Goal: Understand site structure: Understand site structure

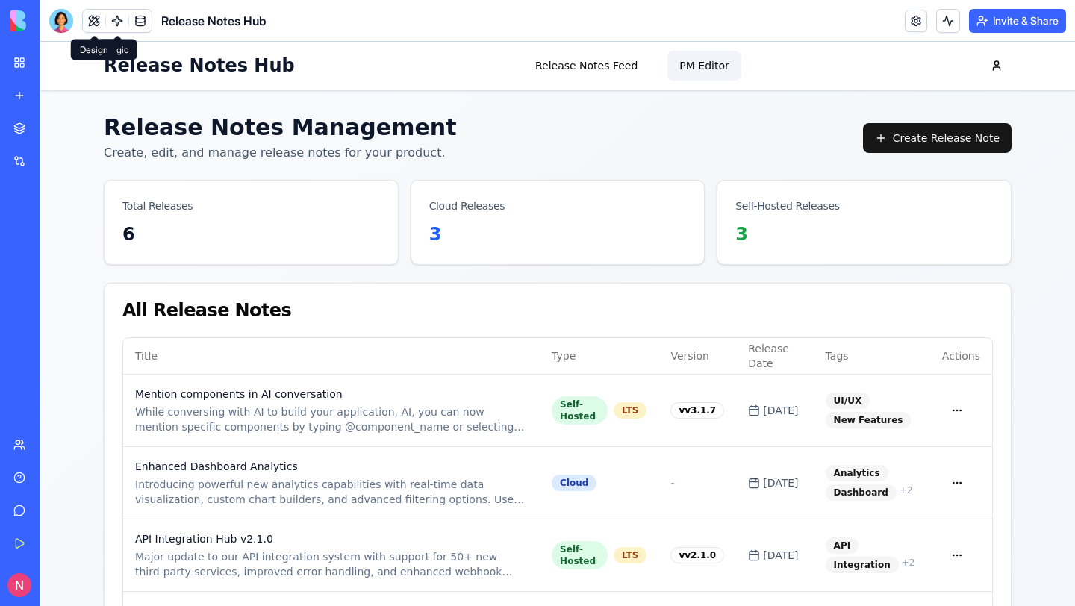
click at [95, 16] on button at bounding box center [94, 21] width 22 height 22
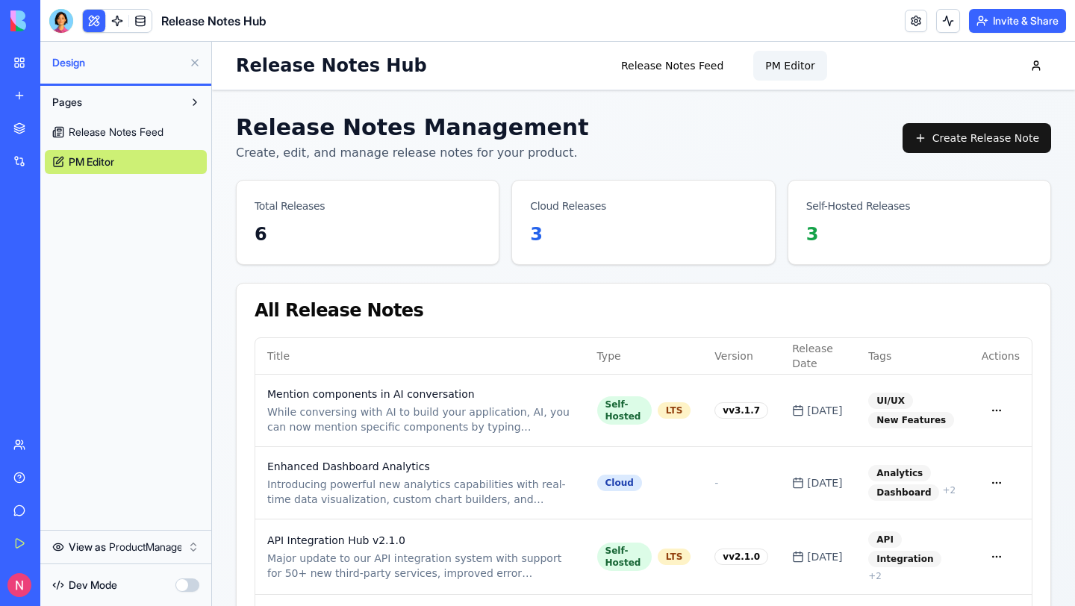
click at [267, 146] on p "Create, edit, and manage release notes for your product." at bounding box center [412, 153] width 353 height 18
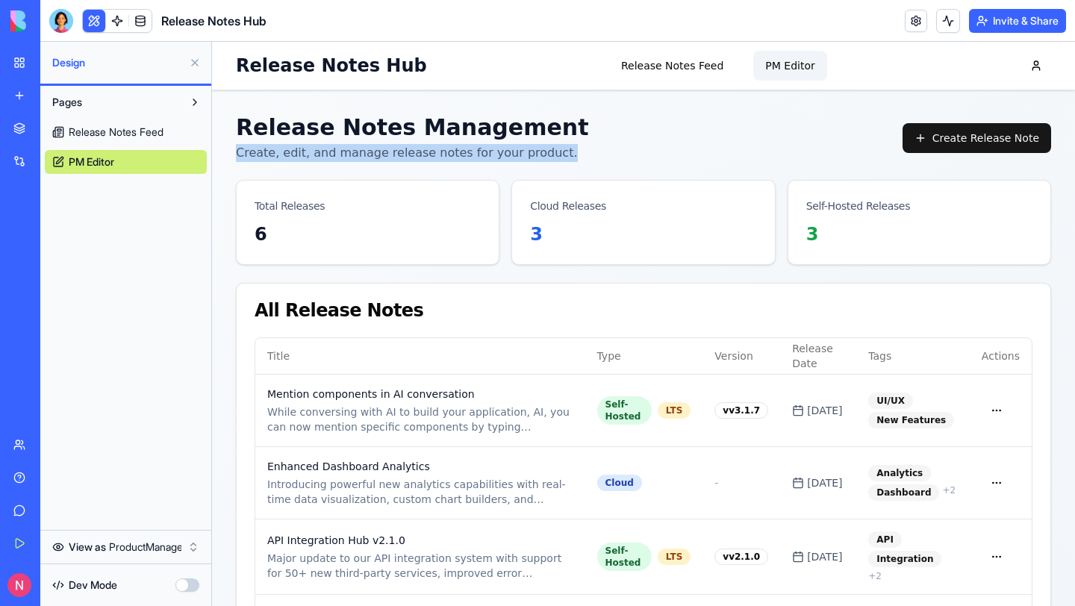
click at [267, 146] on p "Create, edit, and manage release notes for your product." at bounding box center [412, 153] width 353 height 18
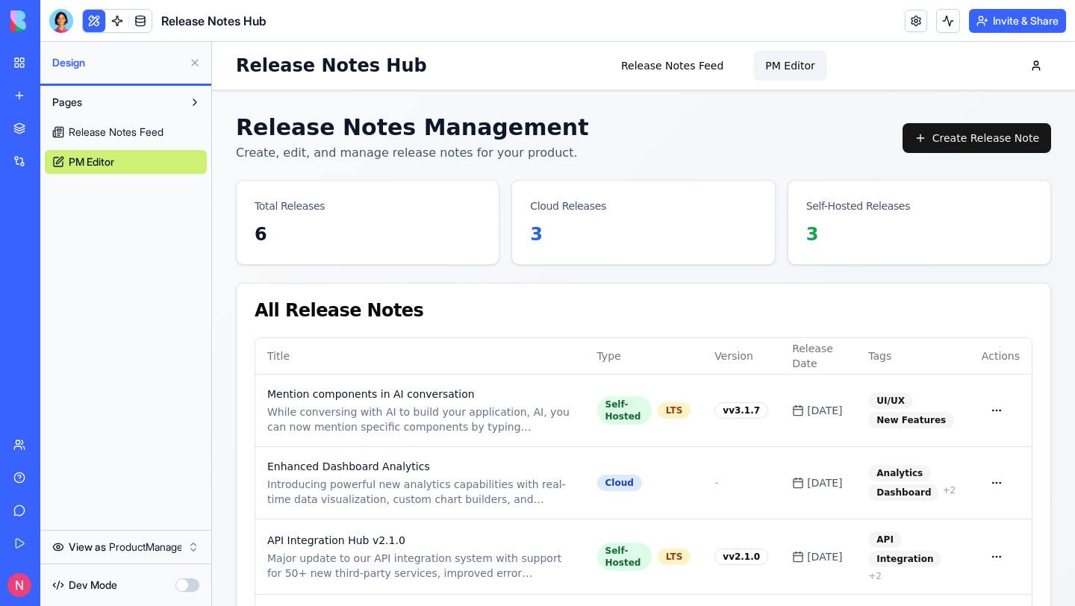
click at [267, 106] on main "Release Notes Management Create, edit, and manage release notes for your produc…" at bounding box center [643, 472] width 863 height 765
click at [143, 22] on link at bounding box center [140, 21] width 22 height 22
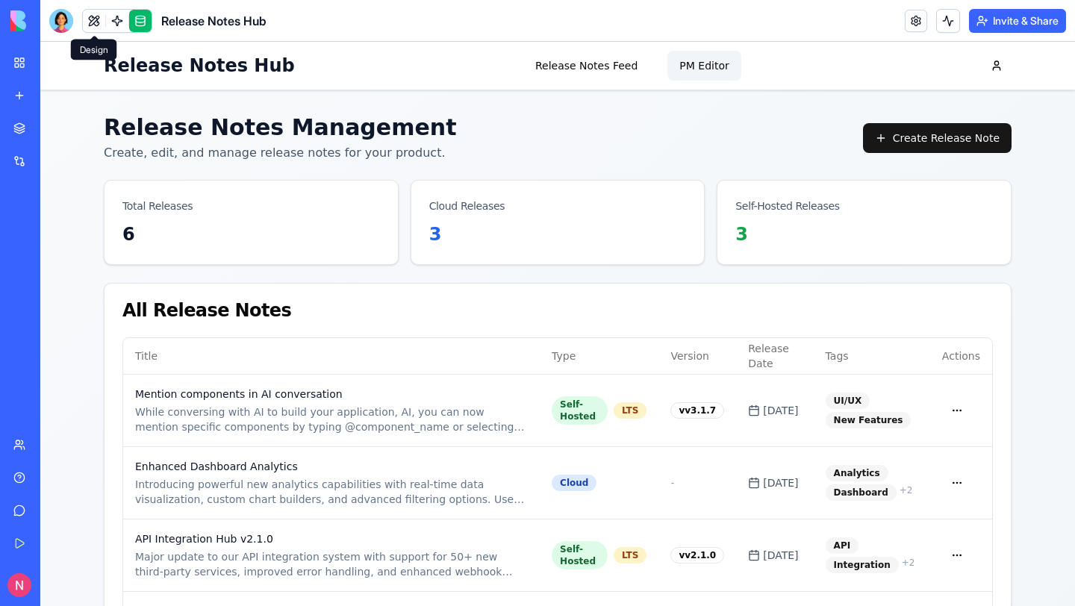
click at [88, 22] on link at bounding box center [94, 21] width 22 height 22
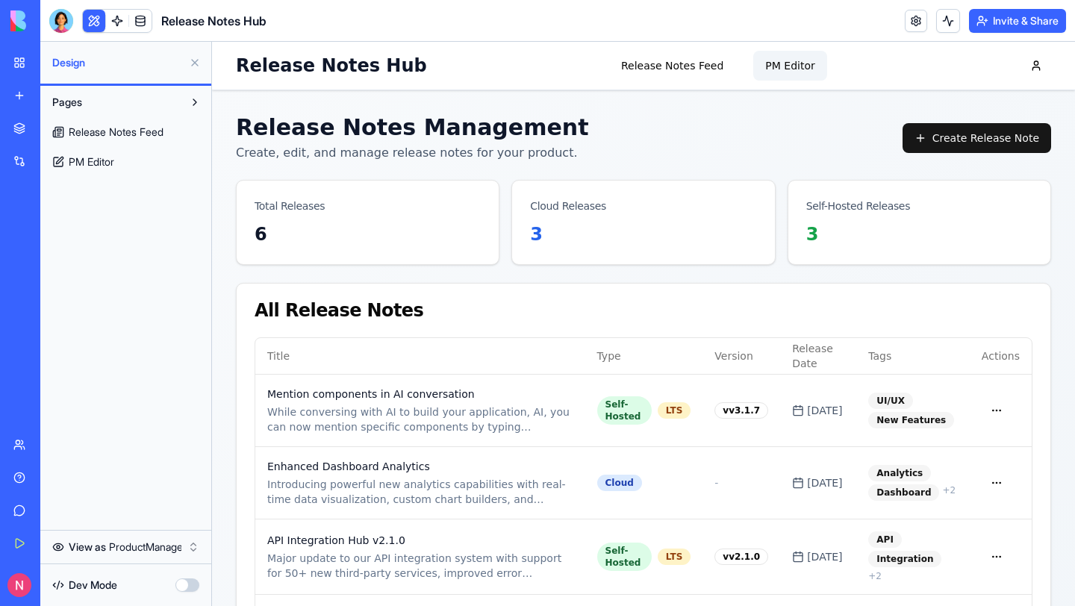
click at [183, 585] on button "button" at bounding box center [187, 585] width 24 height 13
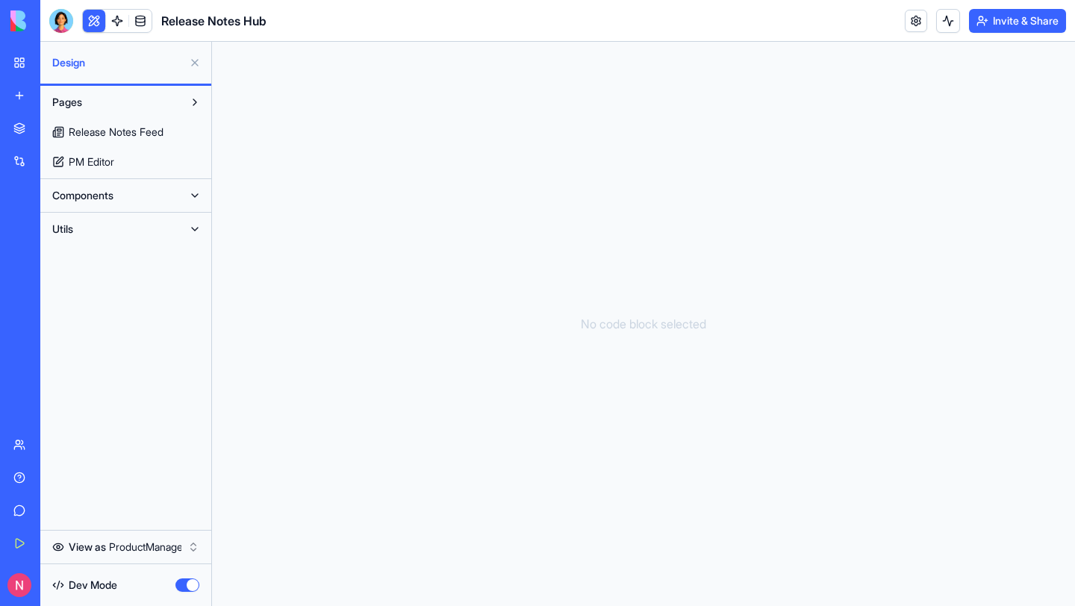
click at [399, 286] on div "No code block selected" at bounding box center [643, 324] width 863 height 565
click at [184, 581] on button "button" at bounding box center [187, 585] width 24 height 13
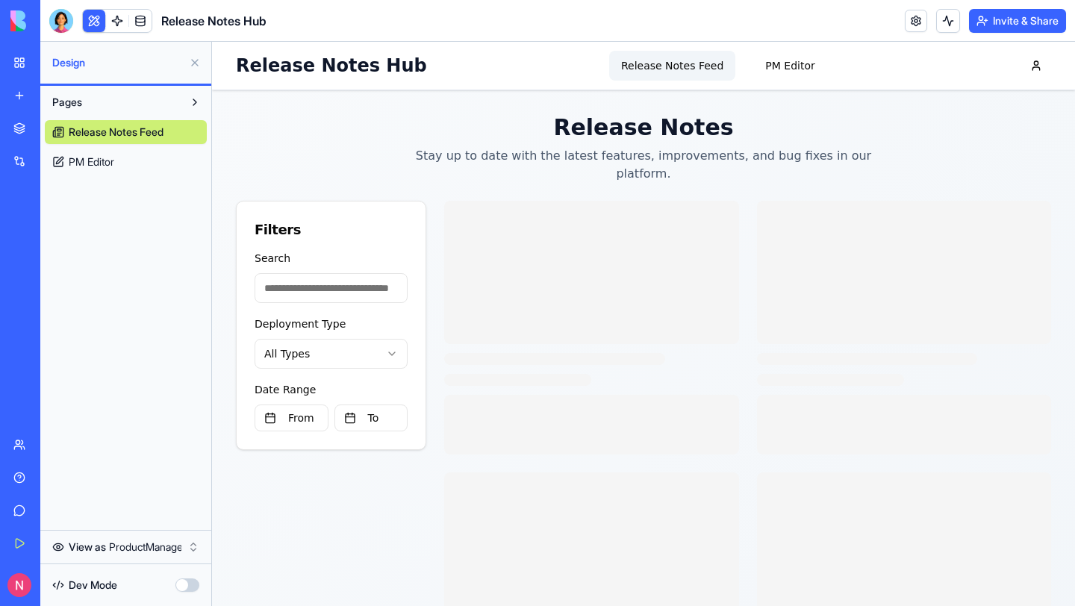
click at [353, 220] on div "Filters" at bounding box center [331, 230] width 153 height 21
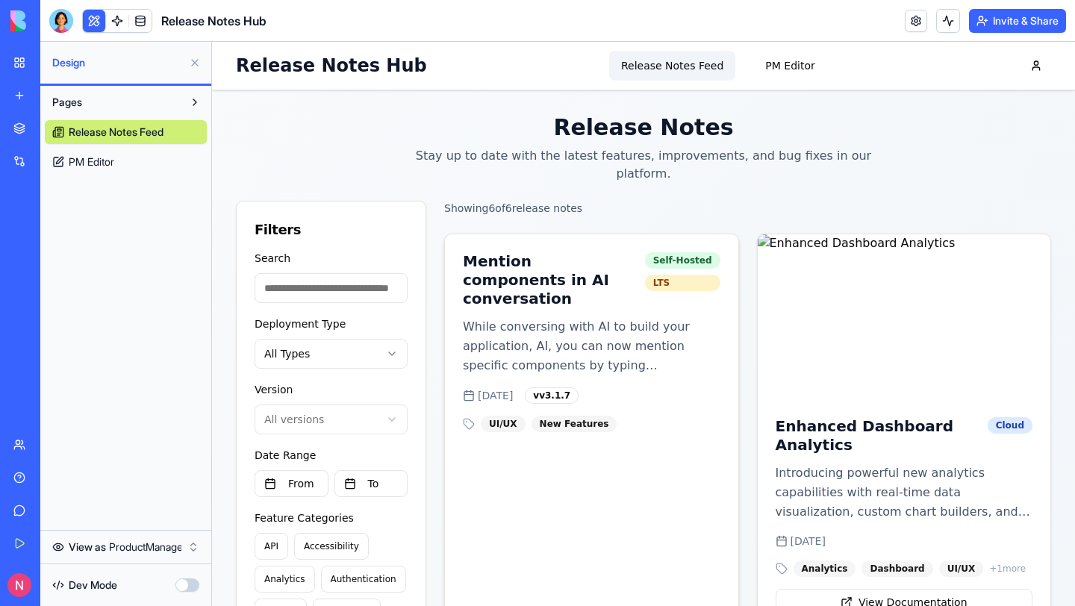
click at [481, 280] on div "Mention components in AI conversation Self-Hosted LTS" at bounding box center [591, 275] width 293 height 83
click at [478, 234] on div "Mention components in AI conversation Self-Hosted LTS" at bounding box center [591, 275] width 293 height 83
click at [579, 144] on div "Release Notes Stay up to date with the latest features, improvements, and bug f…" at bounding box center [643, 148] width 815 height 69
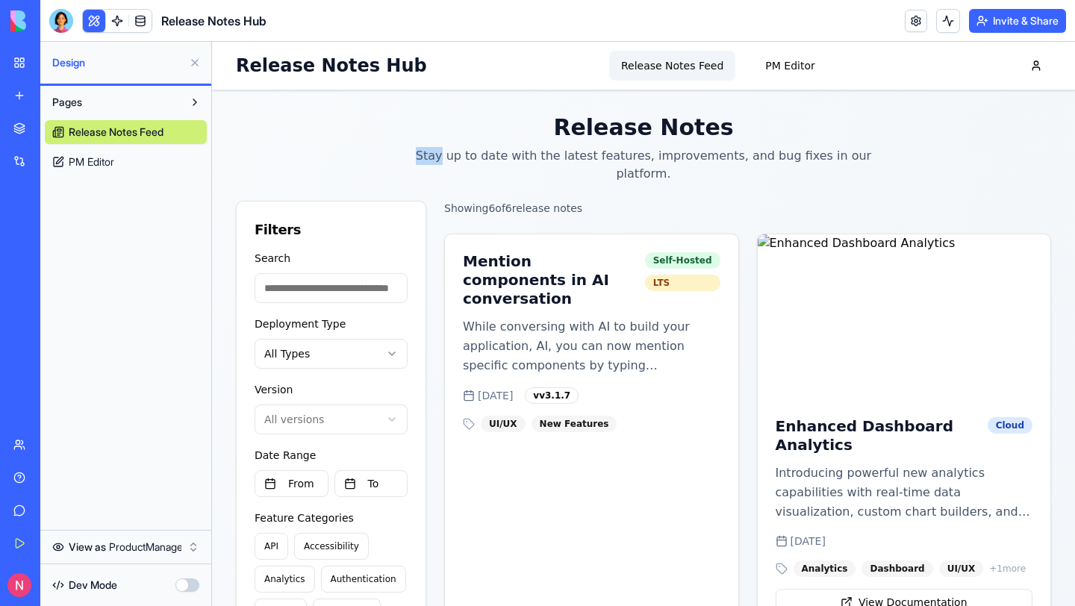
click at [579, 144] on div "Release Notes Stay up to date with the latest features, improvements, and bug f…" at bounding box center [643, 148] width 815 height 69
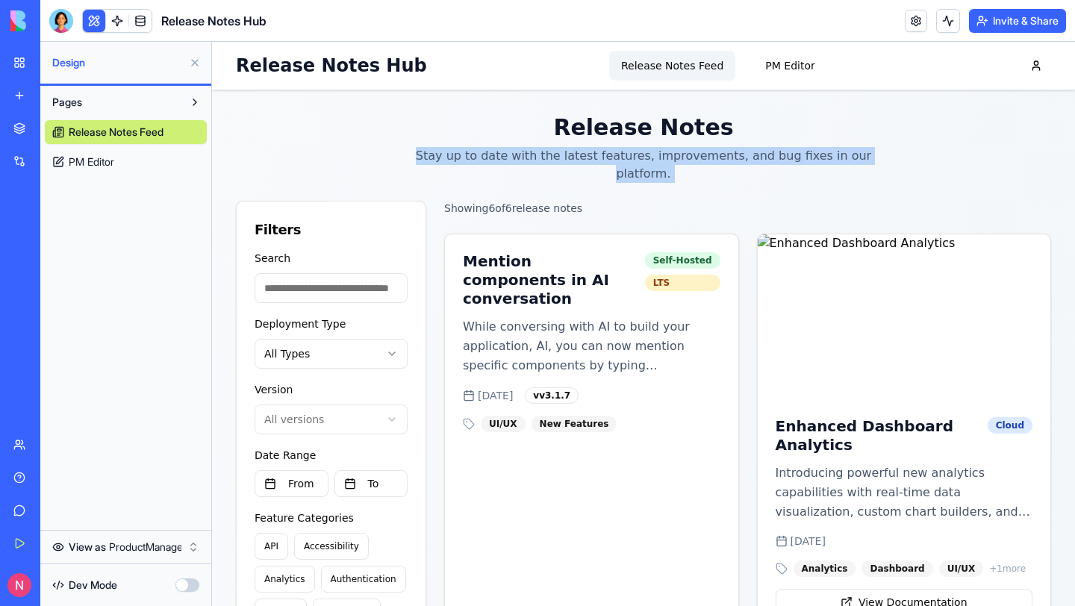
click at [579, 144] on div "Release Notes Stay up to date with the latest features, improvements, and bug f…" at bounding box center [643, 148] width 815 height 69
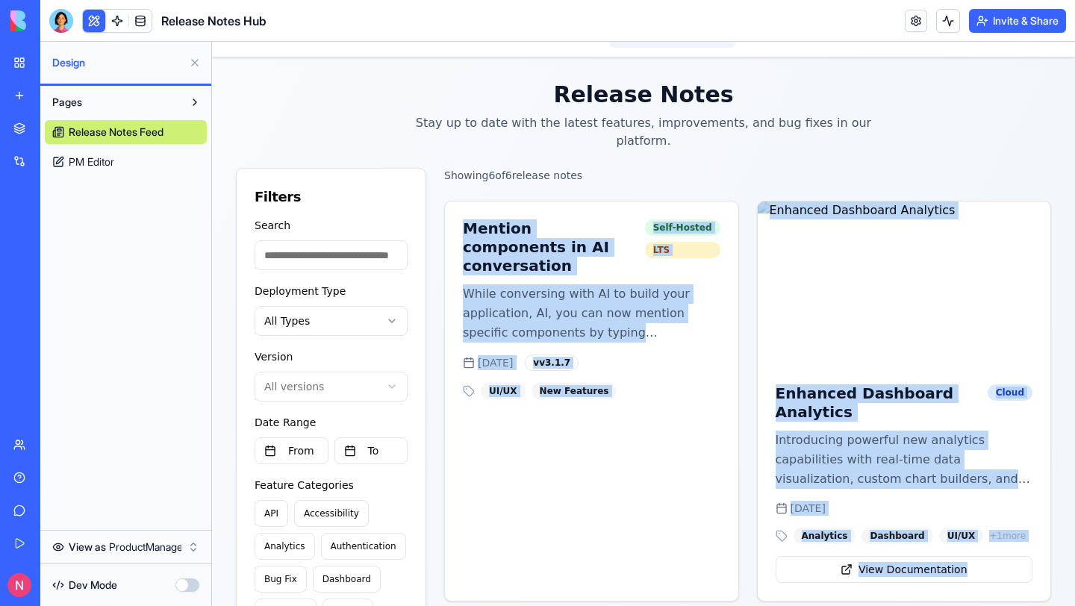
drag, startPoint x: 459, startPoint y: 217, endPoint x: 700, endPoint y: 603, distance: 454.8
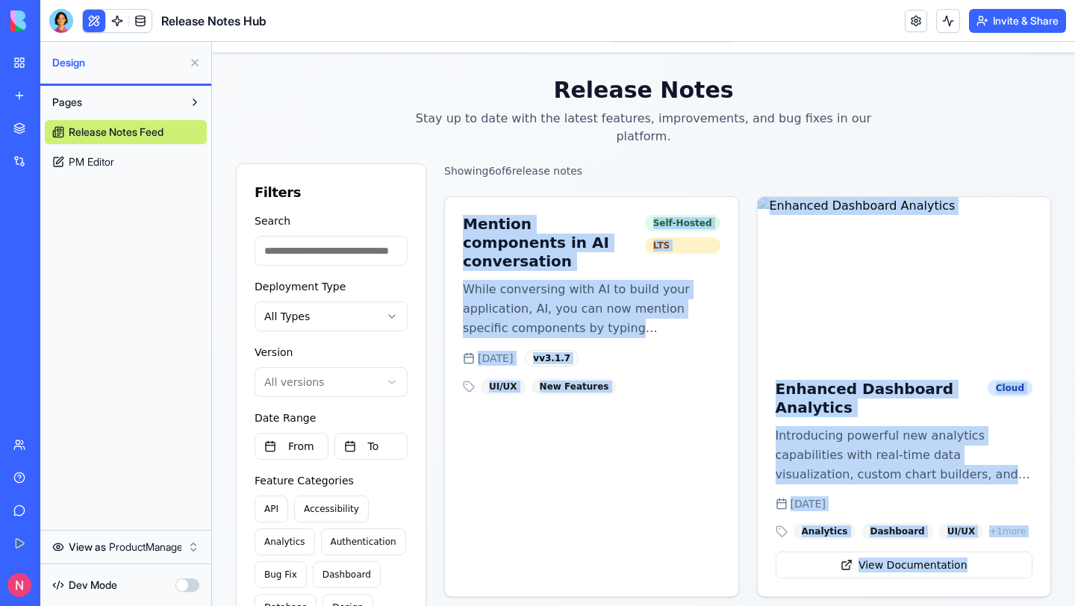
click at [184, 591] on button "button" at bounding box center [187, 585] width 24 height 13
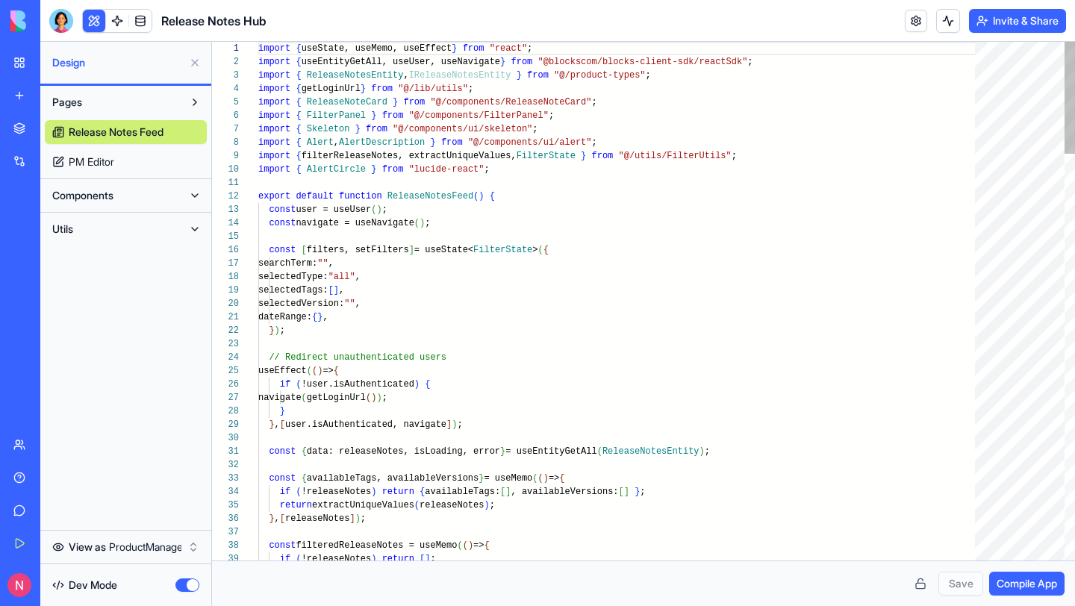
scroll to position [81, 114]
click at [111, 161] on span "PM Editor" at bounding box center [92, 162] width 46 height 15
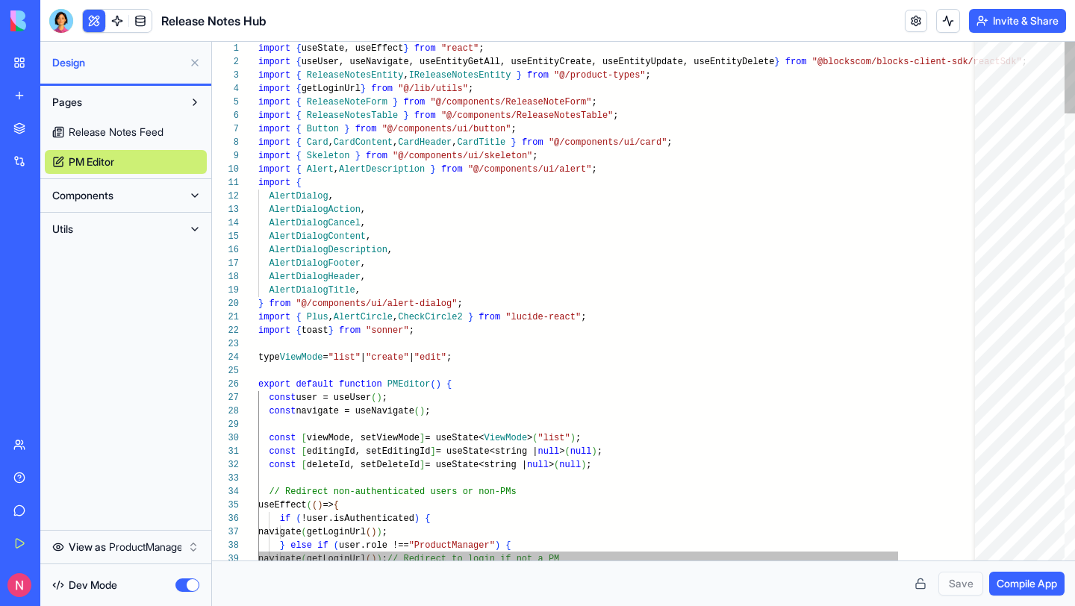
scroll to position [94, 285]
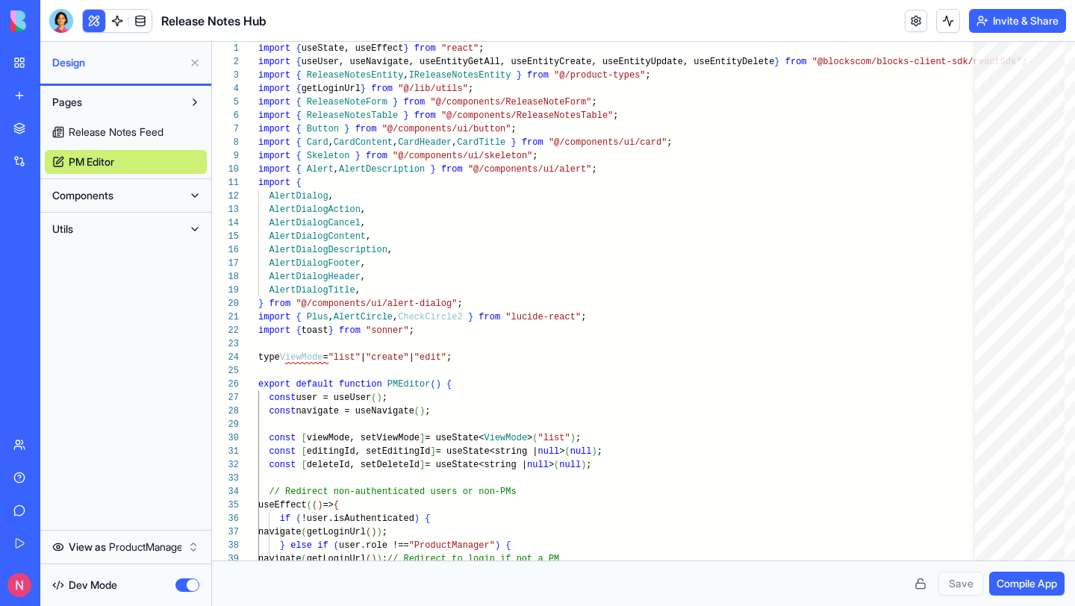
click at [173, 196] on button "Components" at bounding box center [114, 196] width 138 height 24
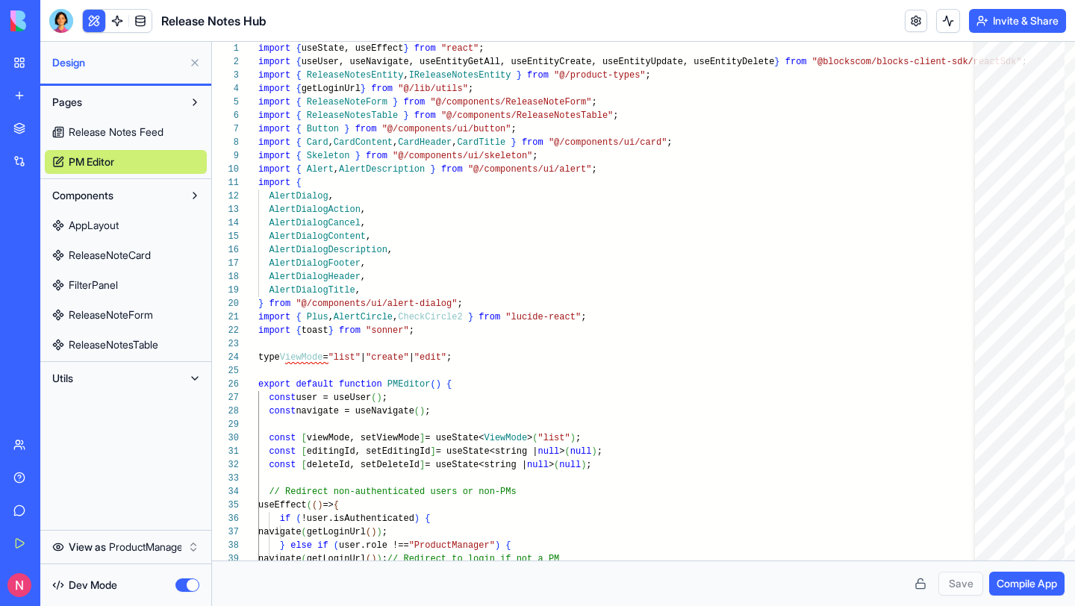
click at [128, 230] on link "AppLayout" at bounding box center [126, 226] width 162 height 24
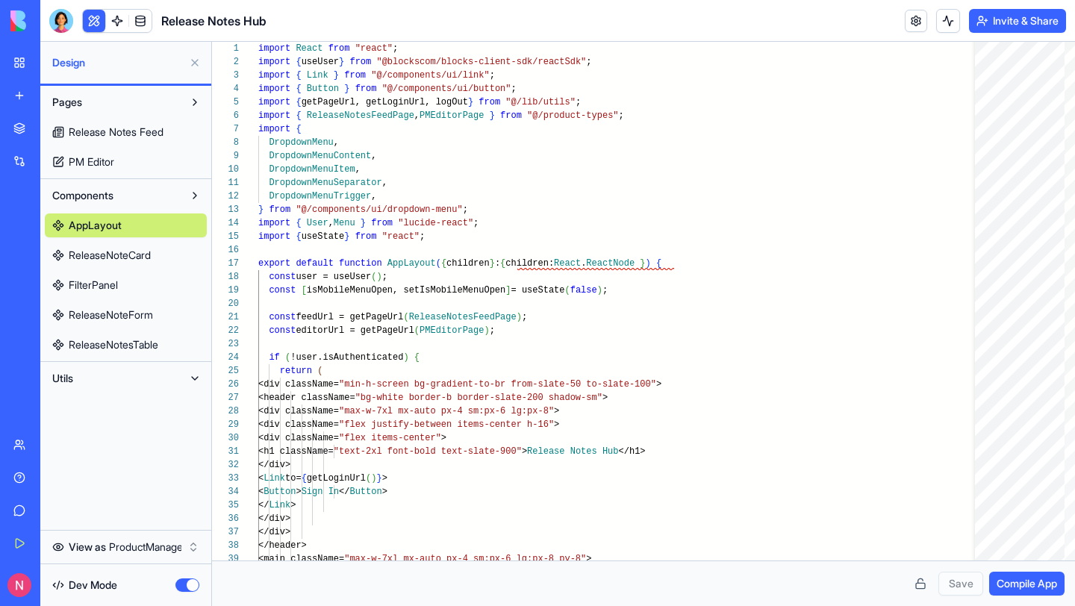
click at [124, 253] on span "ReleaseNoteCard" at bounding box center [110, 255] width 82 height 15
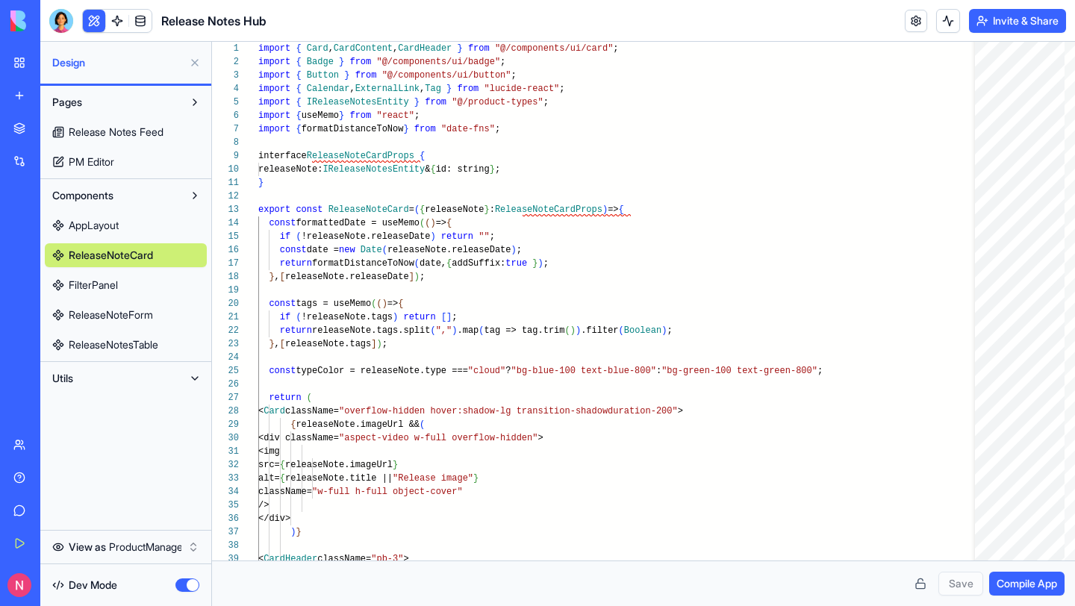
click at [121, 288] on link "FilterPanel" at bounding box center [126, 285] width 162 height 24
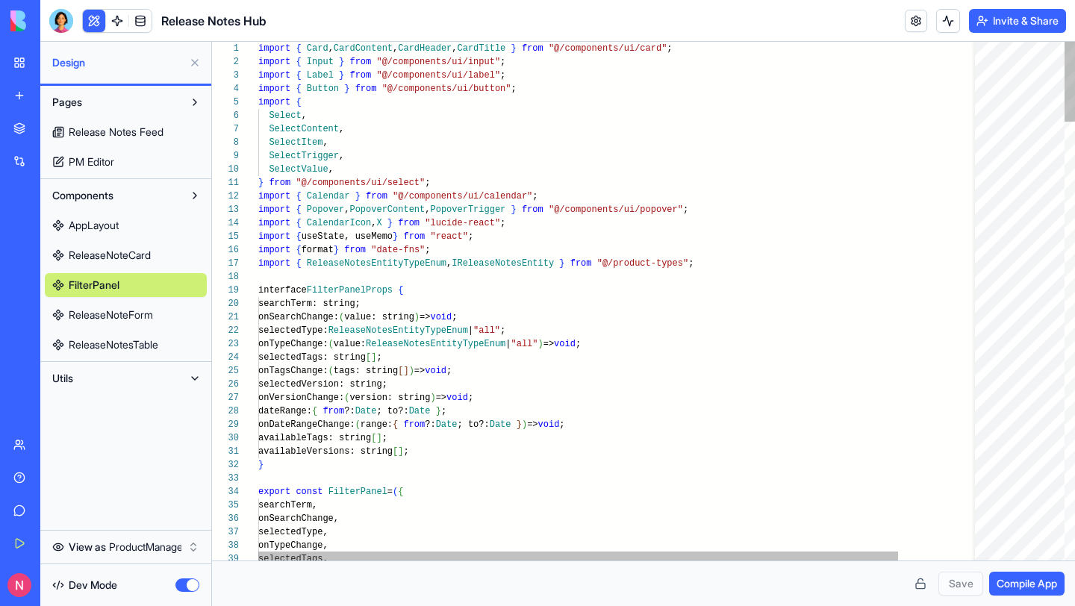
scroll to position [26, 21]
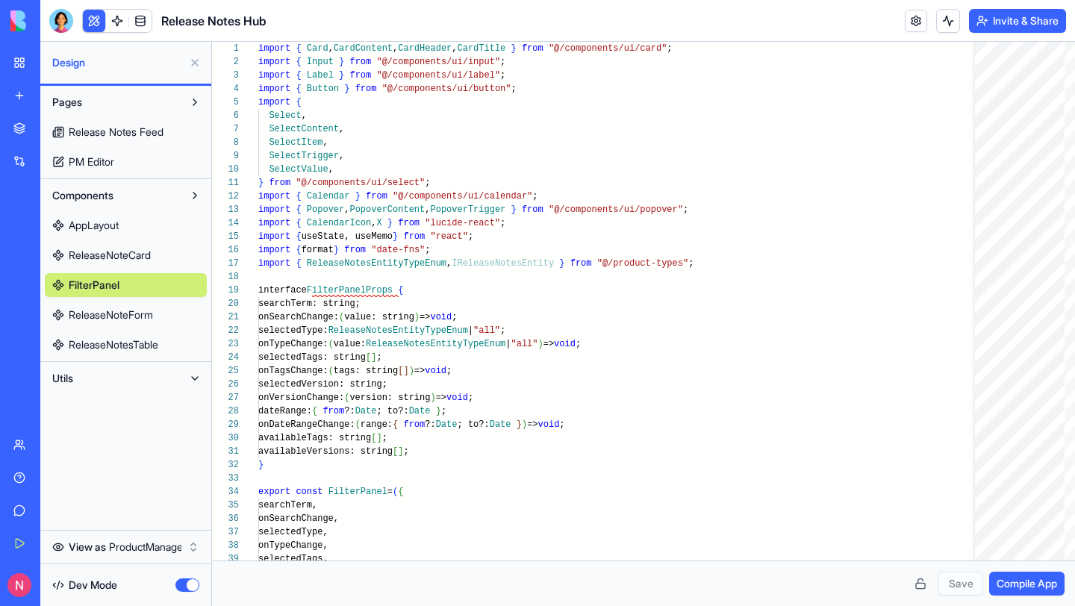
click at [125, 370] on button "Utils" at bounding box center [114, 379] width 138 height 24
click at [121, 409] on link "FilterUtils" at bounding box center [126, 409] width 162 height 24
type textarea "********* ******* **** **"
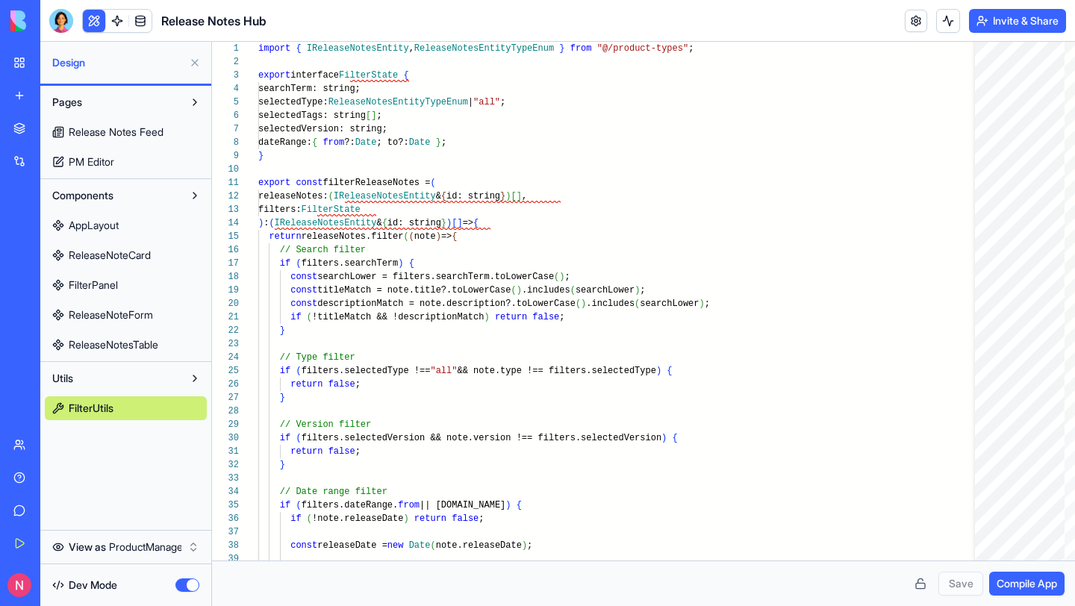
click at [188, 587] on button "button" at bounding box center [187, 585] width 24 height 13
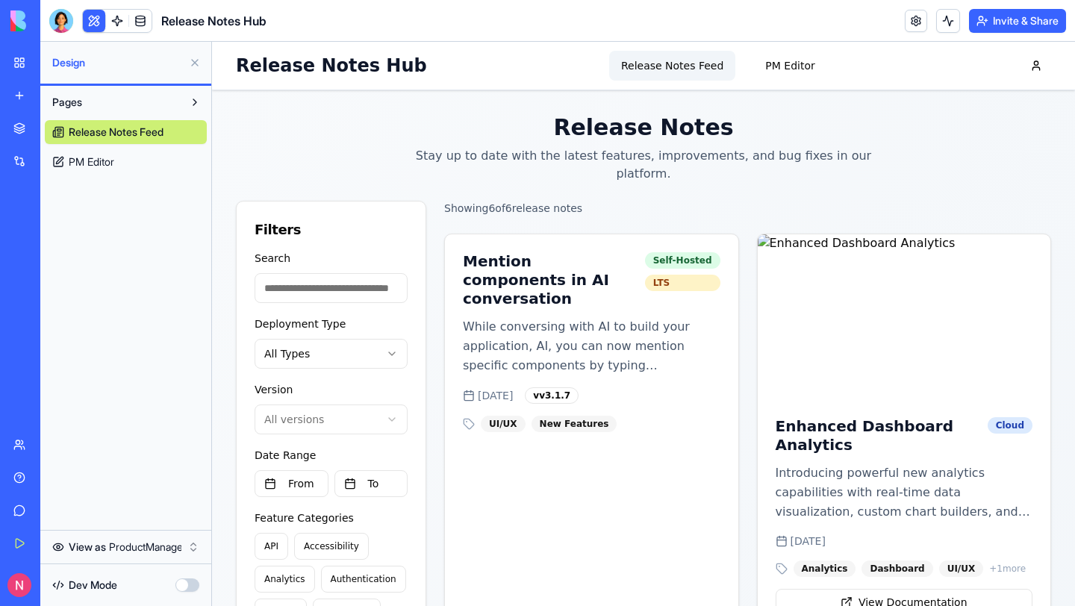
click at [391, 273] on input "Search" at bounding box center [331, 288] width 153 height 30
click at [397, 220] on div "Filters" at bounding box center [331, 230] width 153 height 21
click at [199, 60] on button at bounding box center [195, 63] width 24 height 24
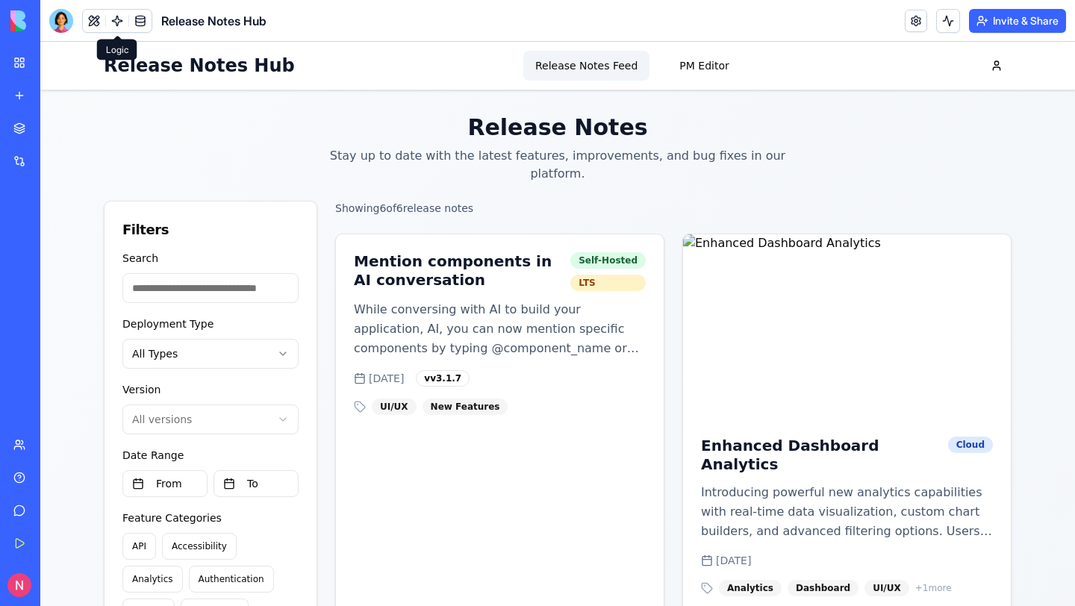
click at [96, 23] on button at bounding box center [94, 21] width 22 height 22
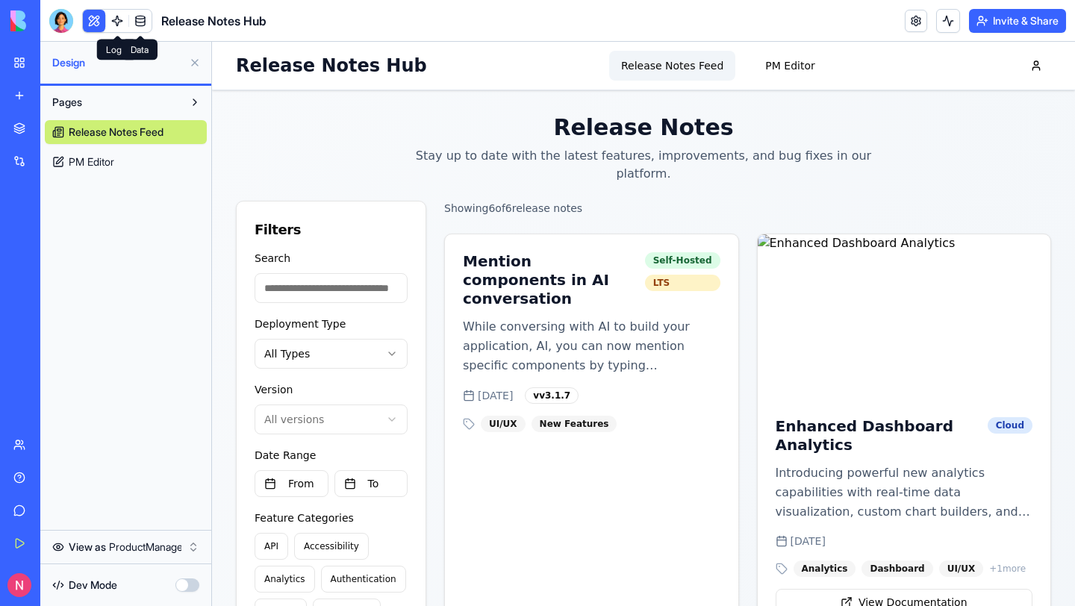
click at [139, 28] on link at bounding box center [140, 21] width 22 height 22
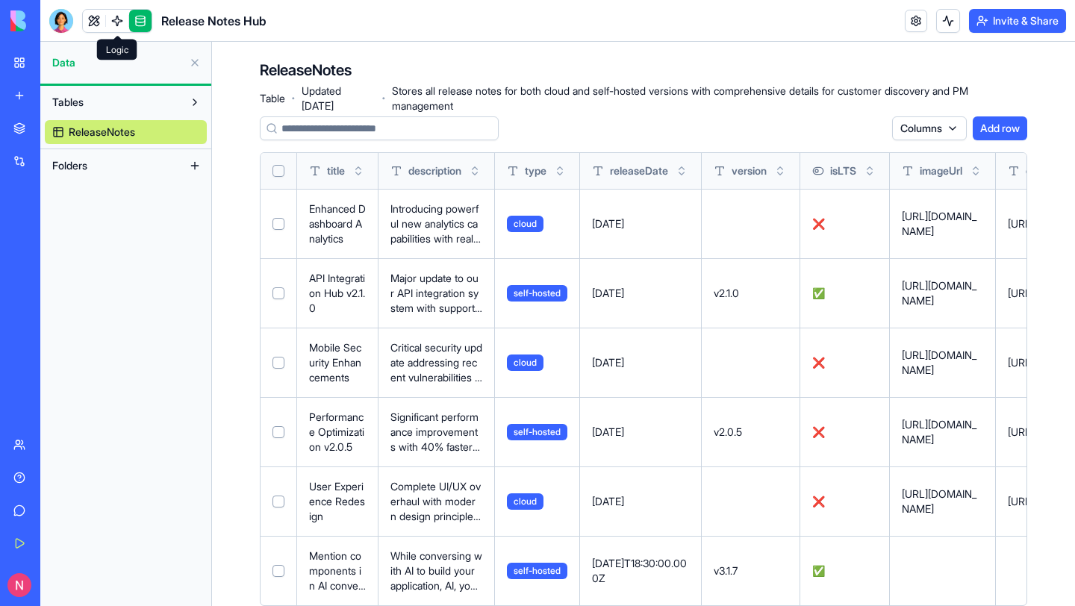
click at [116, 21] on link at bounding box center [117, 21] width 22 height 22
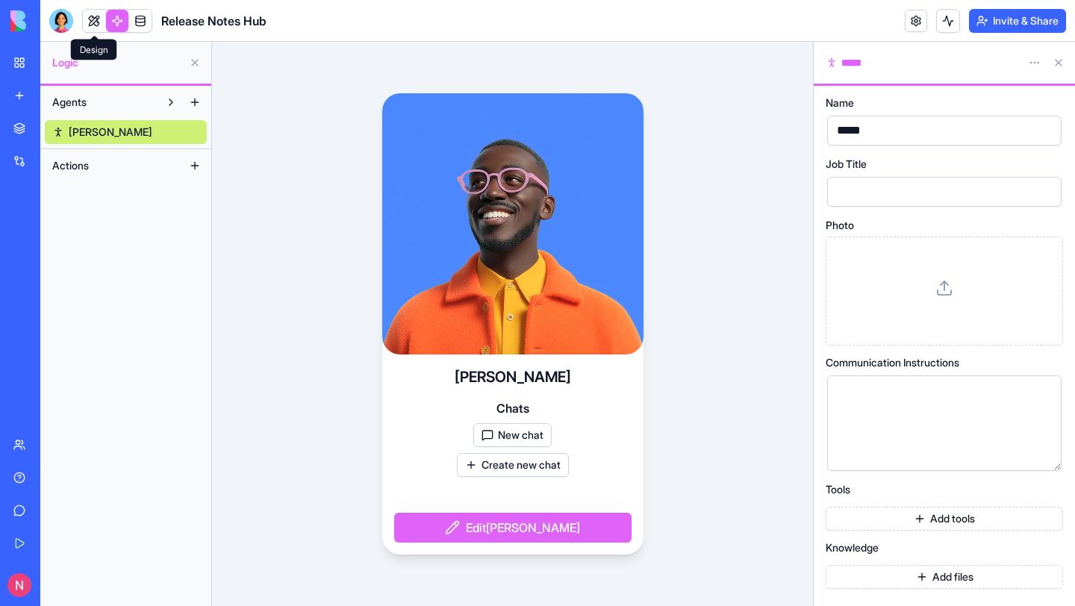
click at [93, 20] on link at bounding box center [94, 21] width 22 height 22
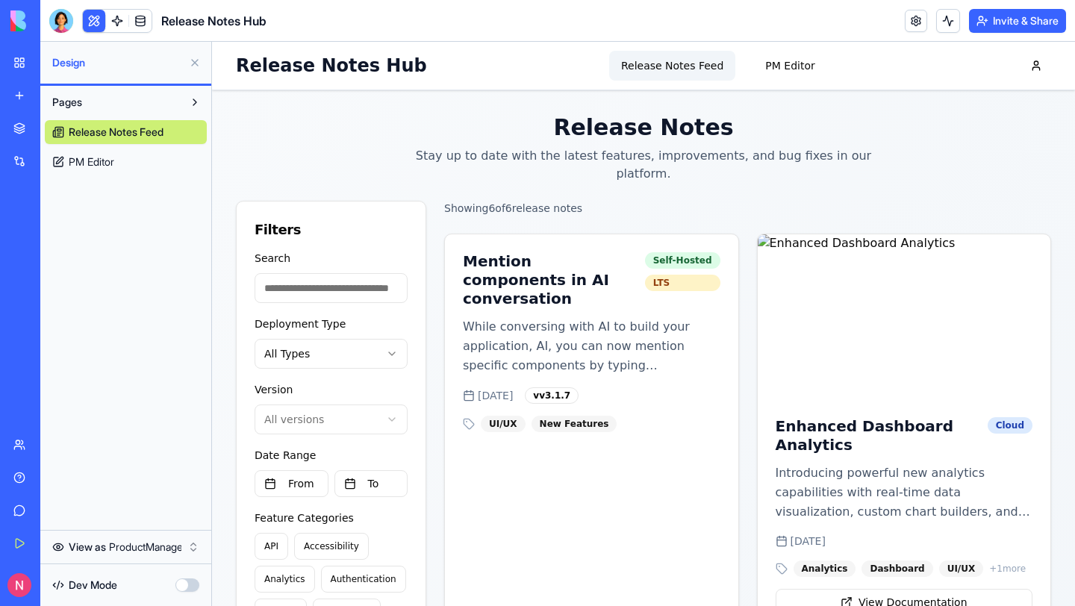
drag, startPoint x: 79, startPoint y: 473, endPoint x: 874, endPoint y: 1, distance: 924.4
click at [0, 0] on div "My Workspace New app Marketplace Integrations Recent Employee Directory AP Comm…" at bounding box center [20, 303] width 40 height 606
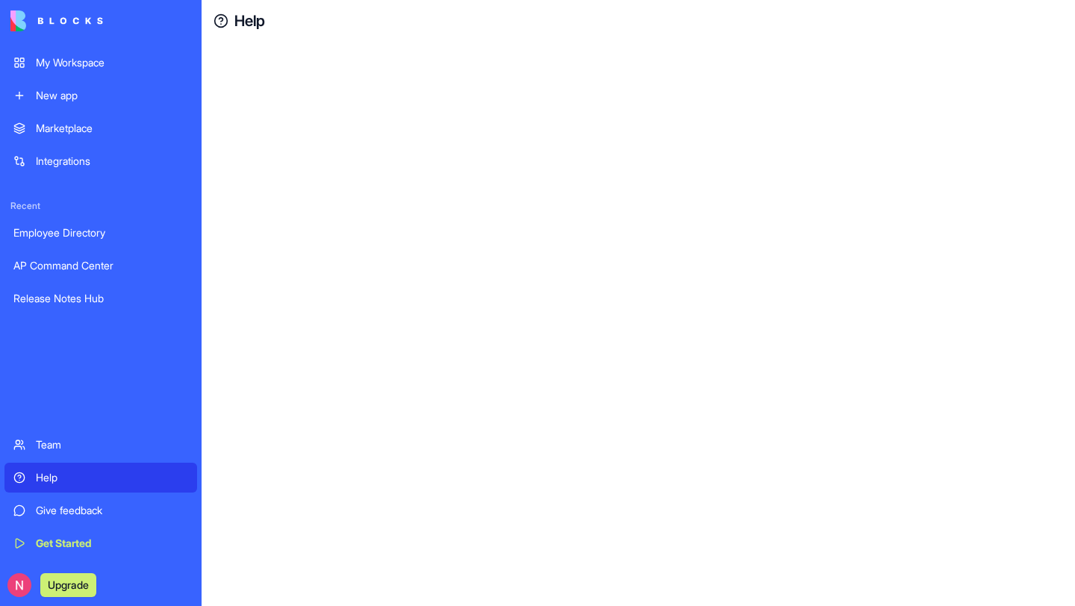
click at [380, 306] on div at bounding box center [639, 324] width 874 height 565
